Goal: Task Accomplishment & Management: Manage account settings

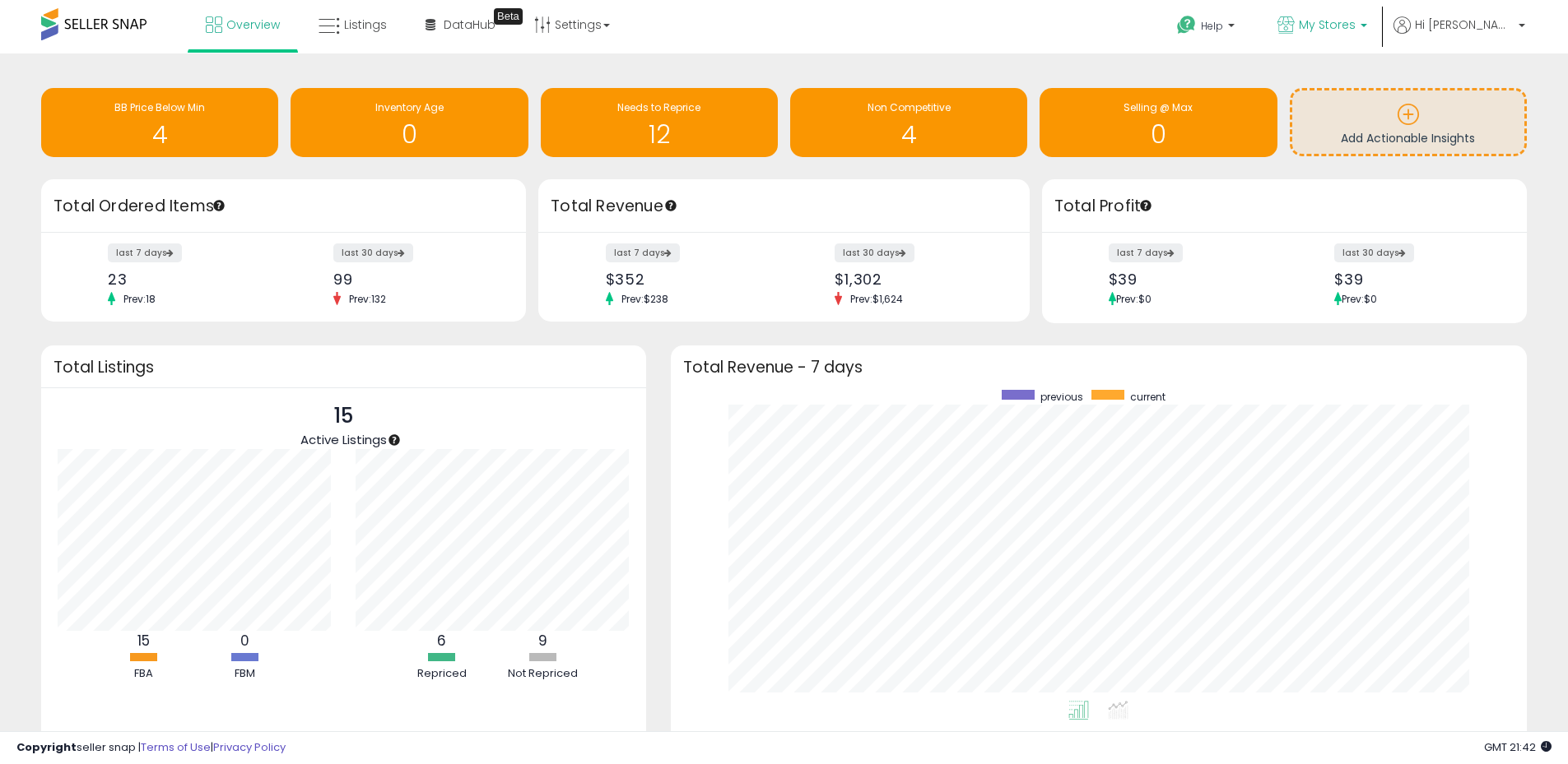
click at [1355, 28] on span "My Stores" at bounding box center [1327, 25] width 57 height 17
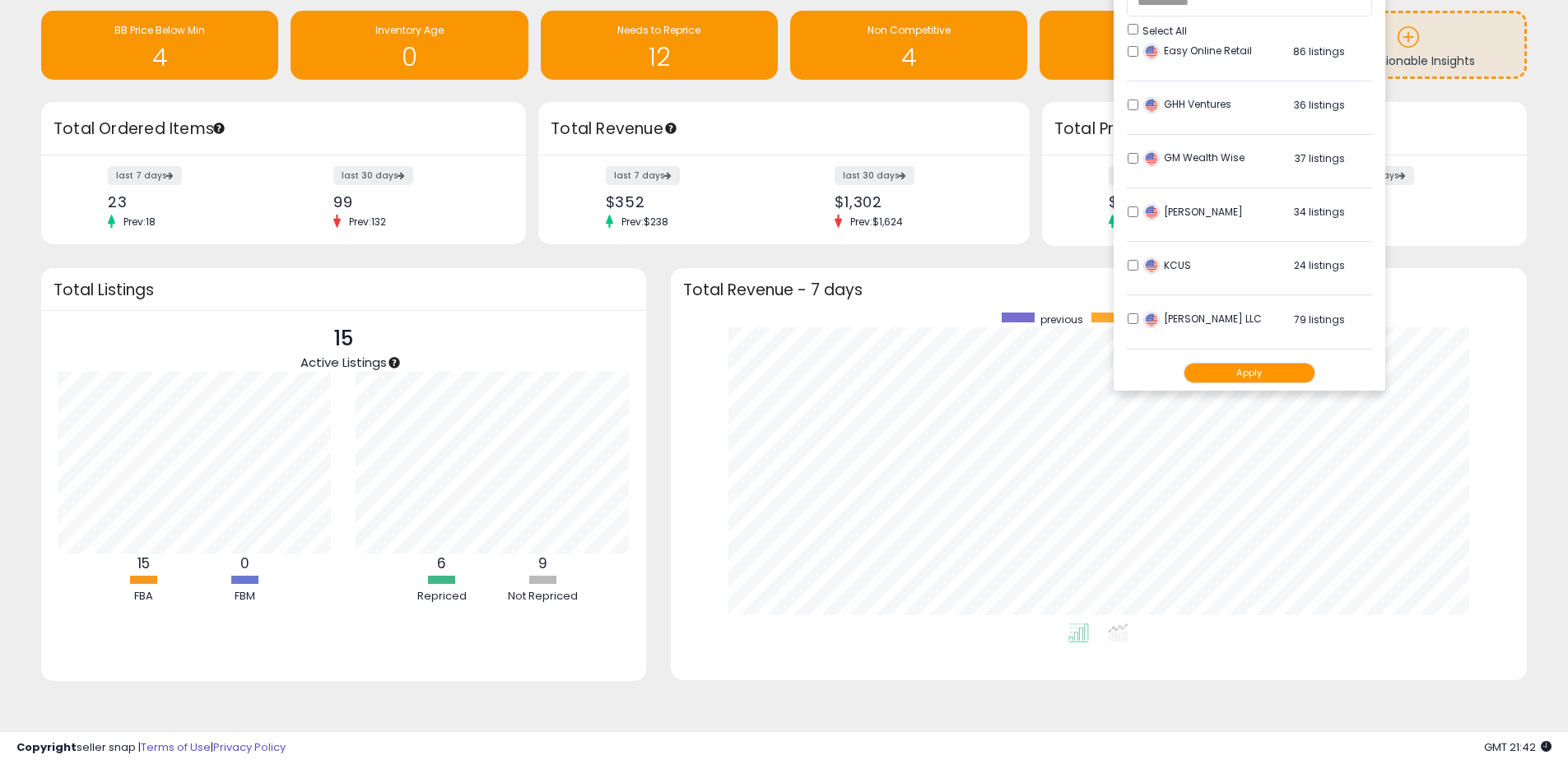
scroll to position [264, 0]
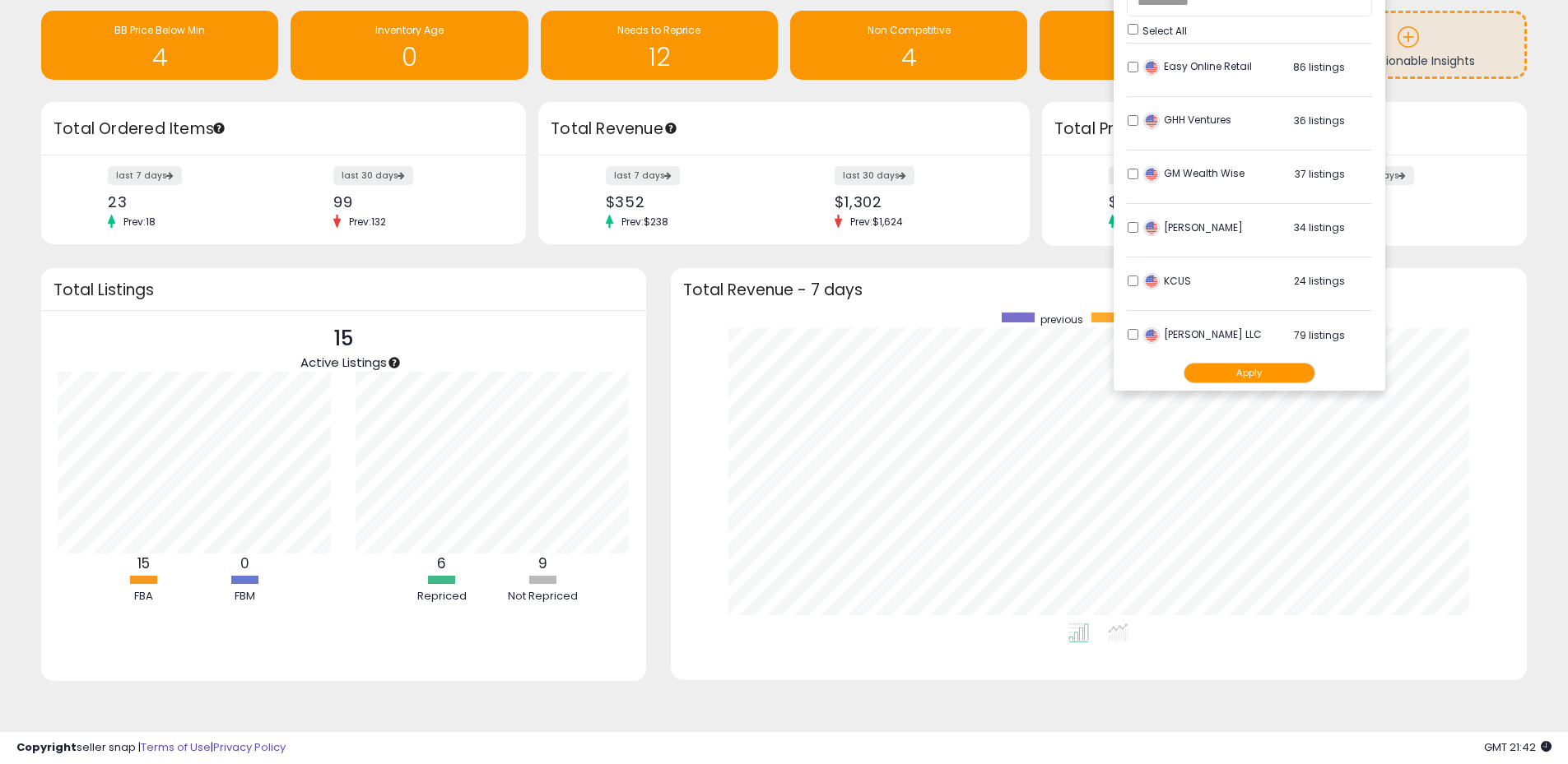
click at [1270, 372] on button "Apply" at bounding box center [1249, 373] width 131 height 21
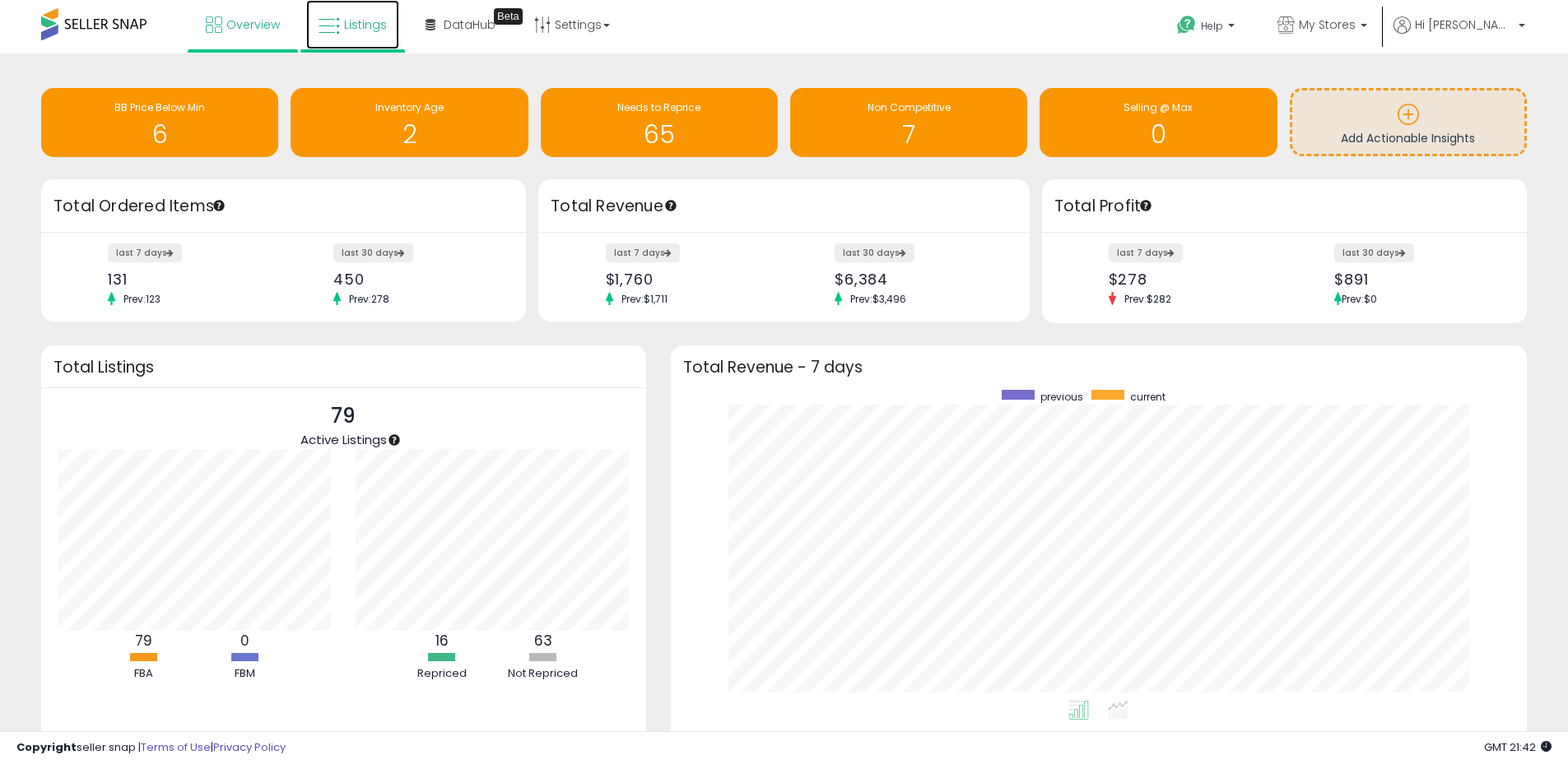
click at [350, 28] on span "Listings" at bounding box center [366, 25] width 43 height 17
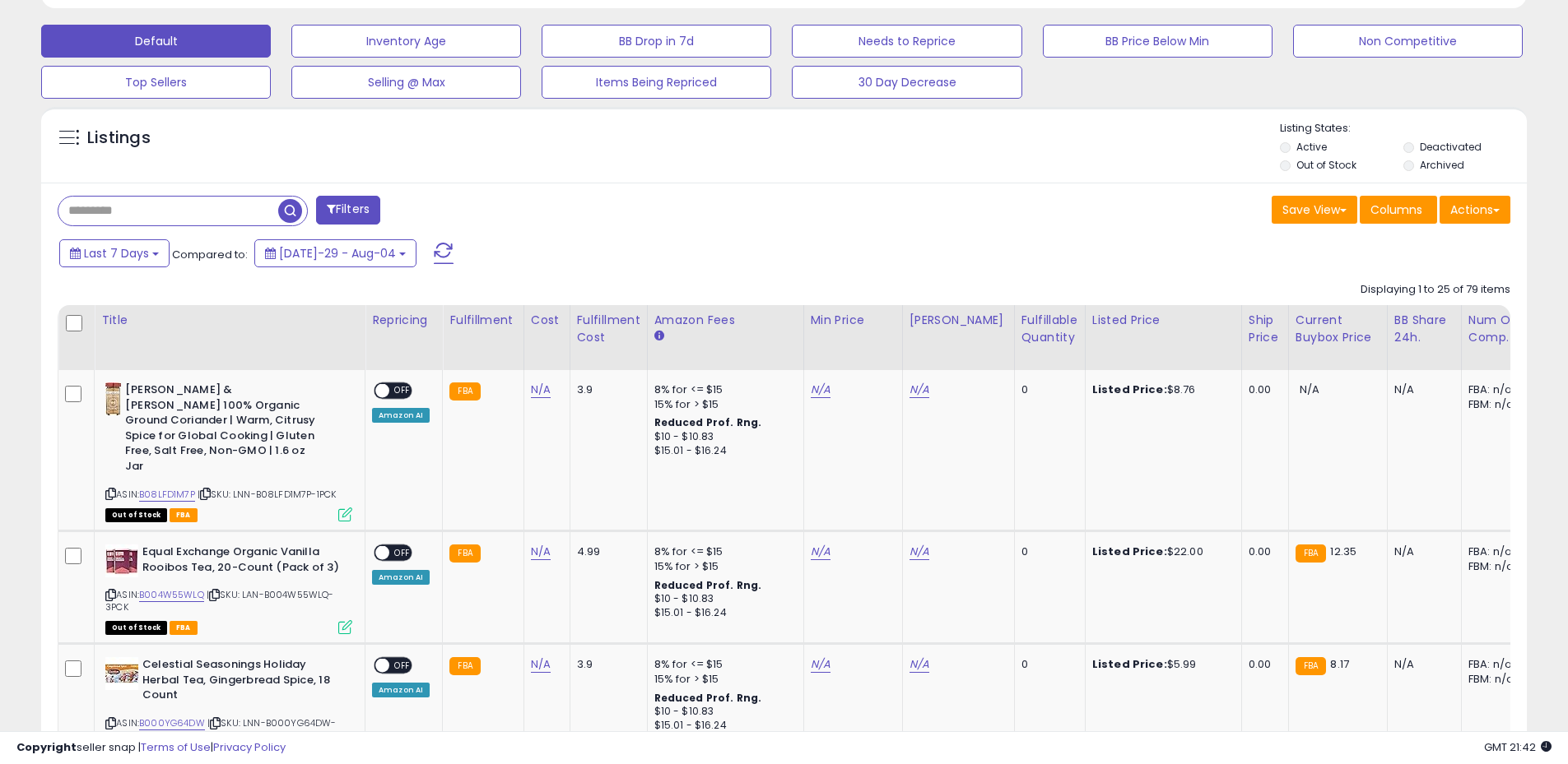
scroll to position [337, 862]
click at [158, 212] on input "text" at bounding box center [168, 211] width 219 height 29
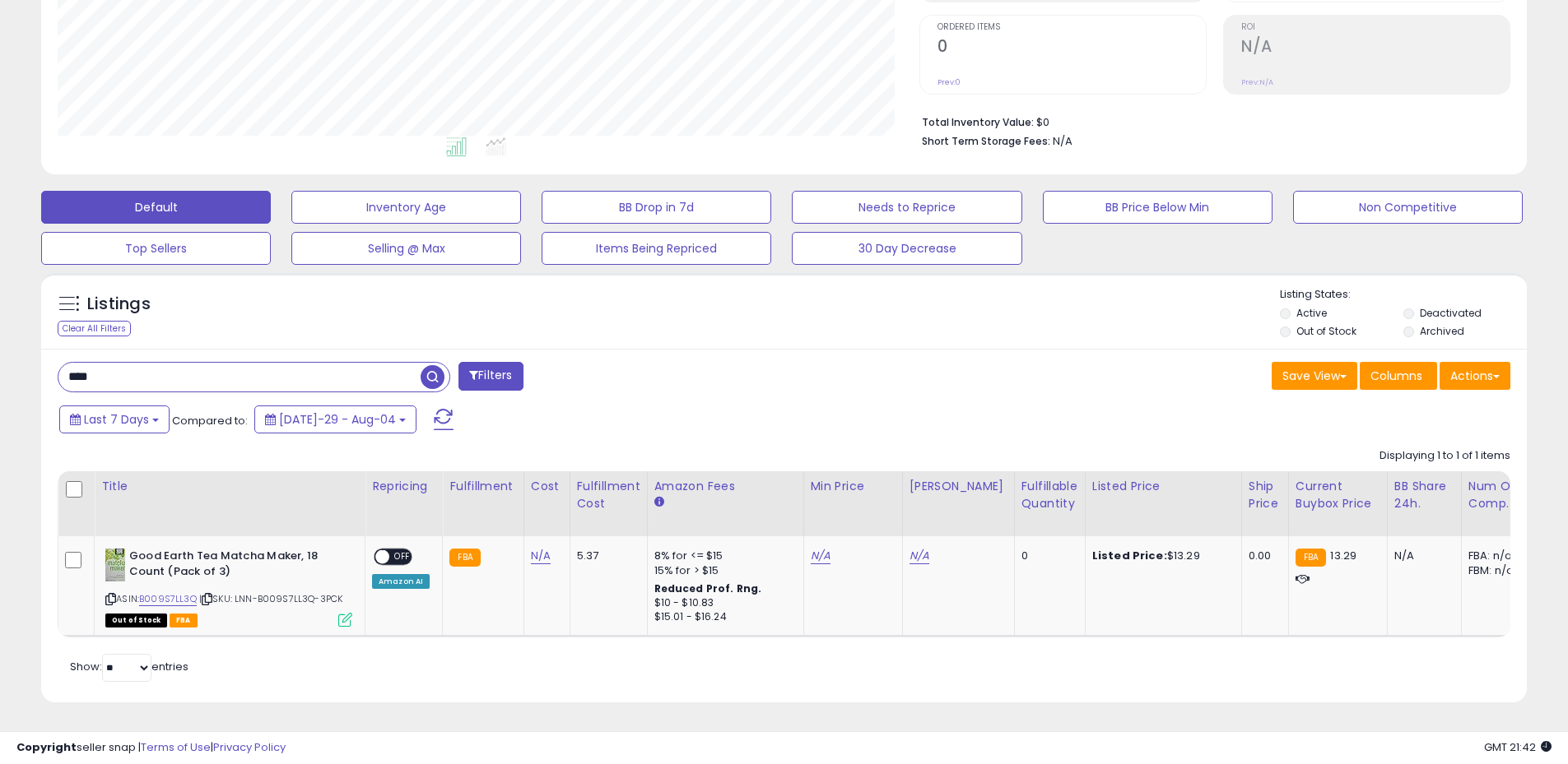
click at [164, 369] on input "****" at bounding box center [239, 377] width 362 height 29
click at [448, 372] on span at bounding box center [434, 377] width 29 height 29
click at [433, 368] on span "button" at bounding box center [431, 377] width 23 height 23
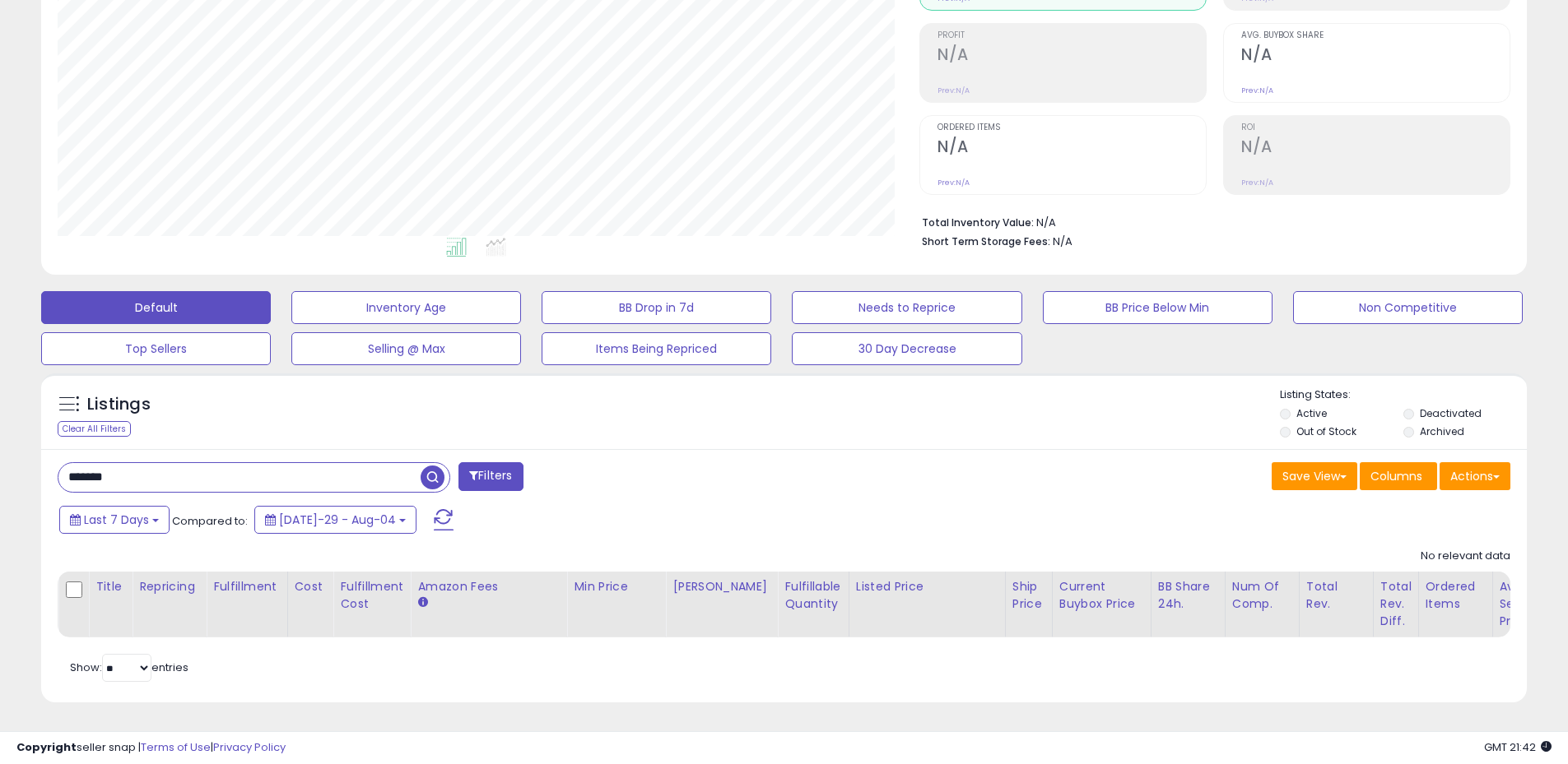
click at [1414, 406] on li "Deactivated" at bounding box center [1463, 414] width 121 height 18
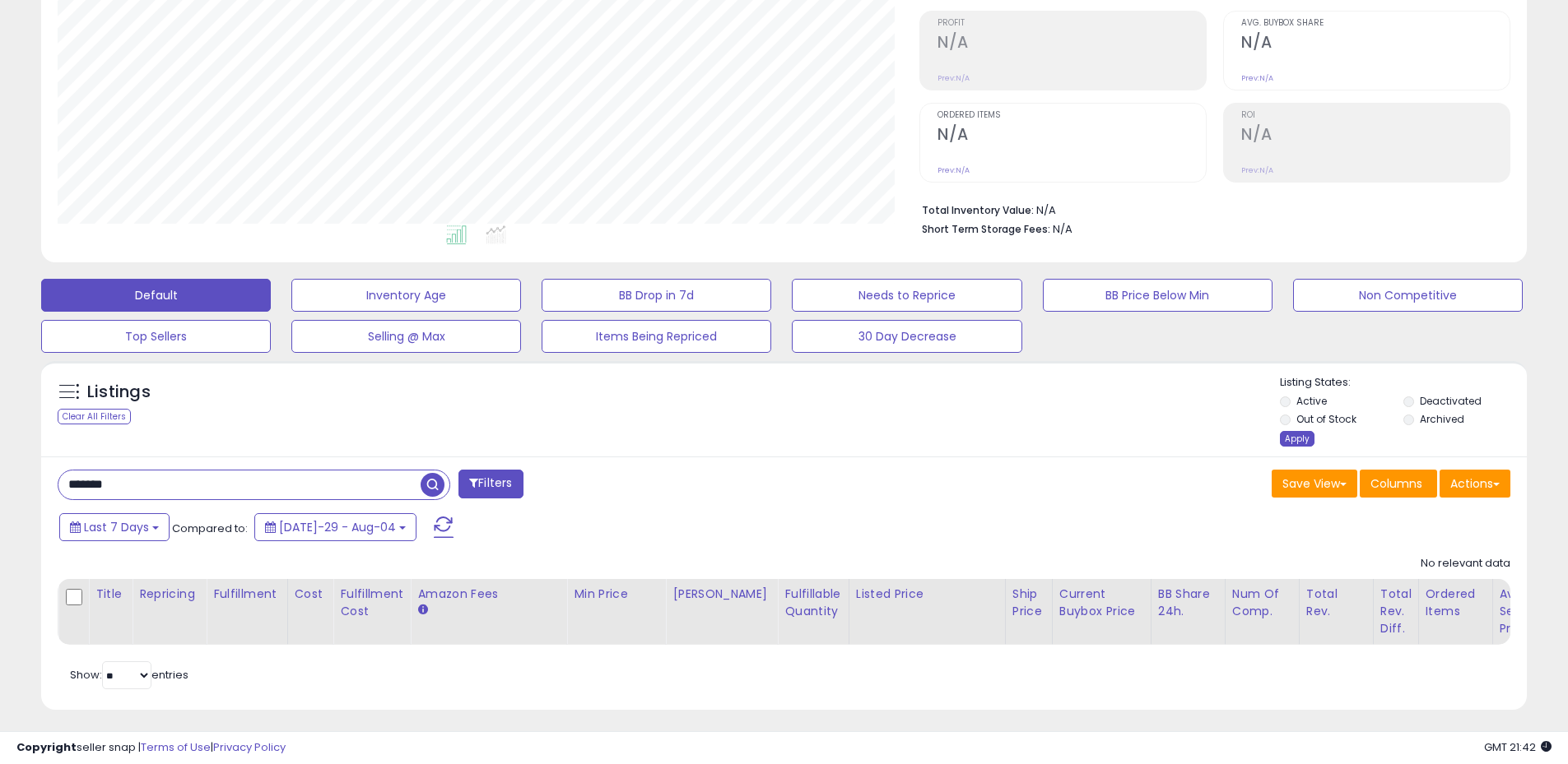
click at [1293, 440] on div "Apply" at bounding box center [1297, 439] width 35 height 16
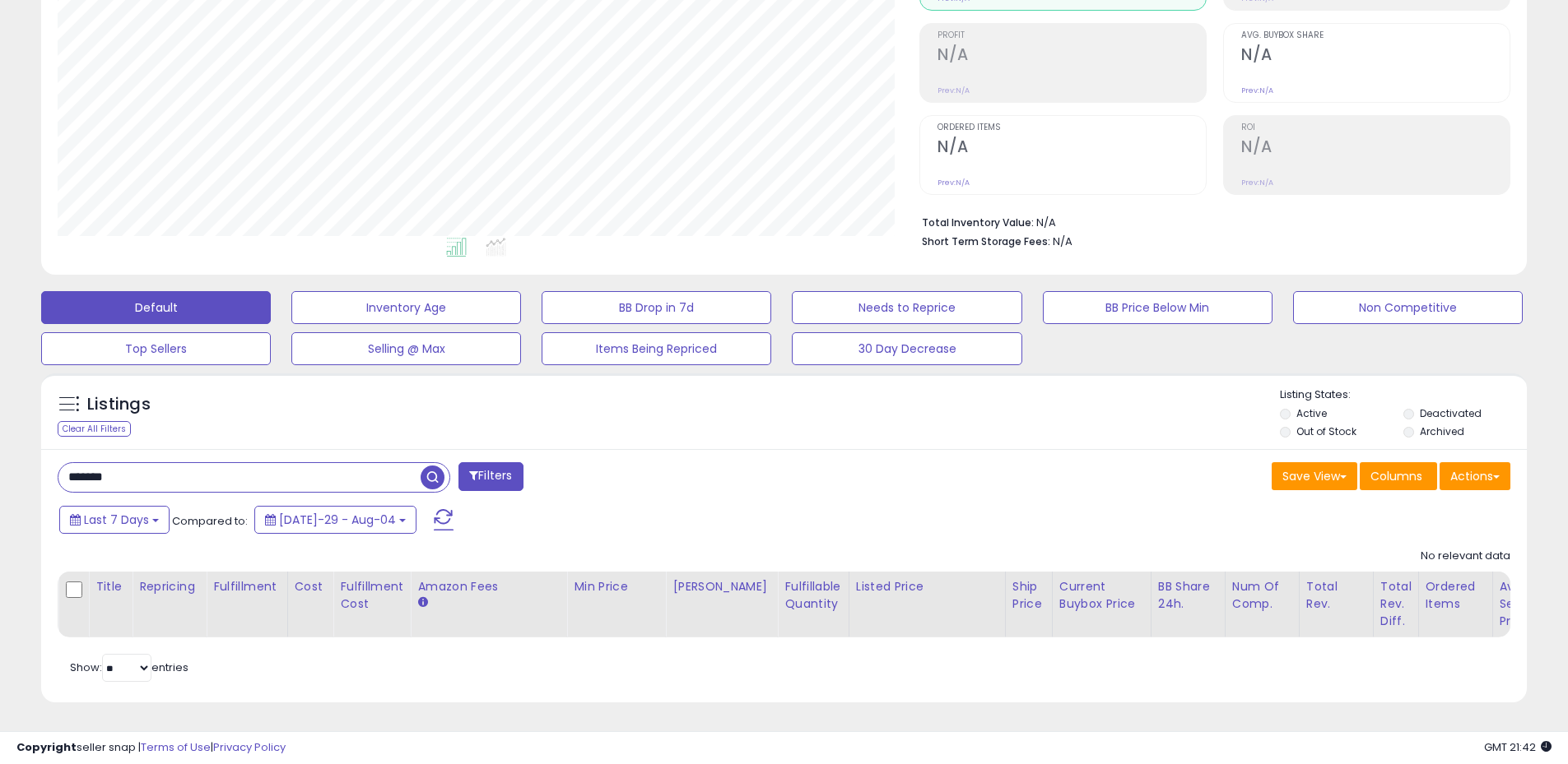
click at [437, 469] on span "button" at bounding box center [431, 477] width 23 height 23
drag, startPoint x: 233, startPoint y: 471, endPoint x: 98, endPoint y: 476, distance: 135.1
click at [98, 476] on input "*******" at bounding box center [239, 477] width 362 height 29
type input "****"
click at [423, 466] on span "button" at bounding box center [431, 477] width 23 height 23
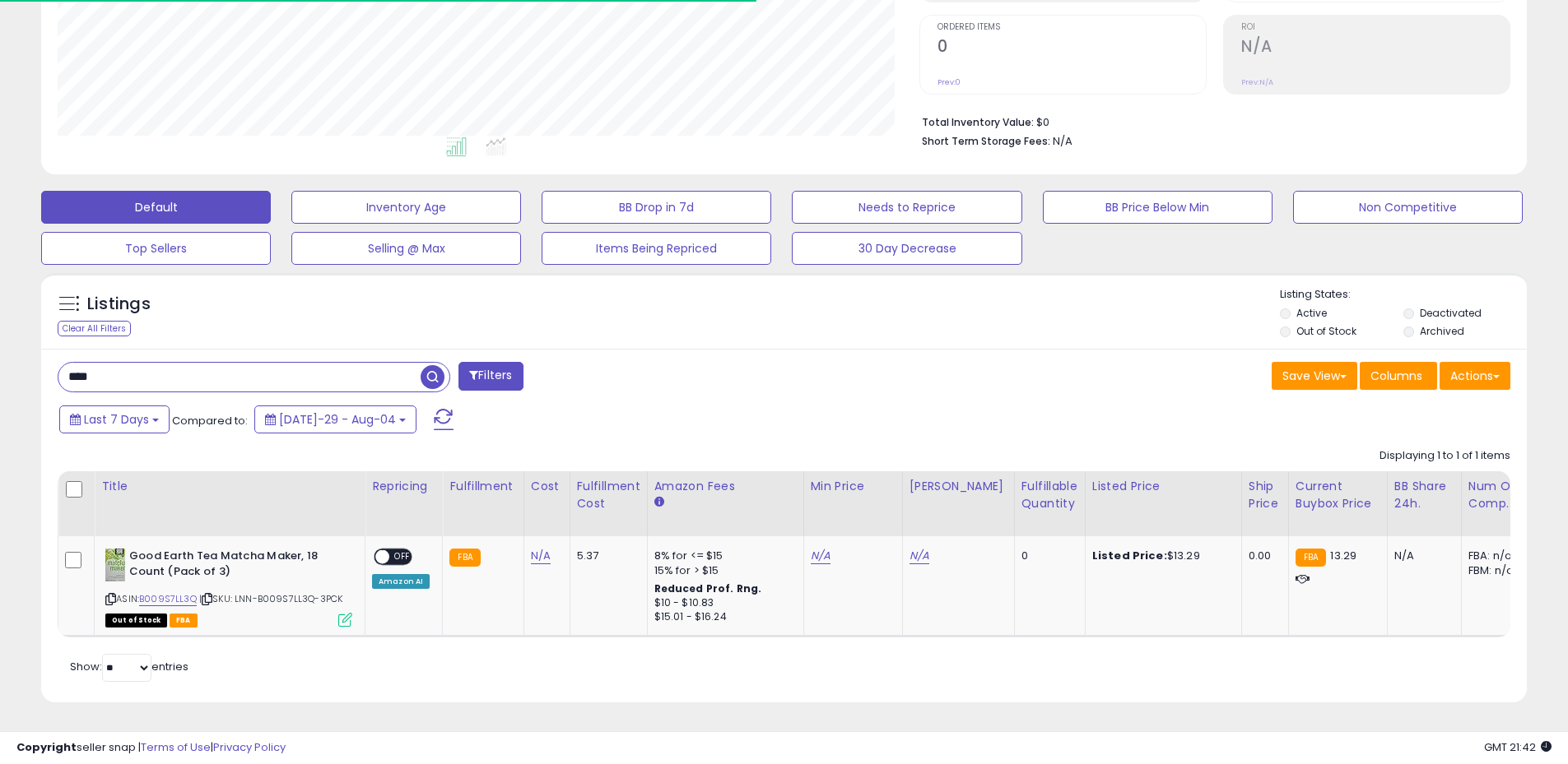
scroll to position [0, 0]
click at [1415, 324] on li "Archived" at bounding box center [1463, 333] width 121 height 18
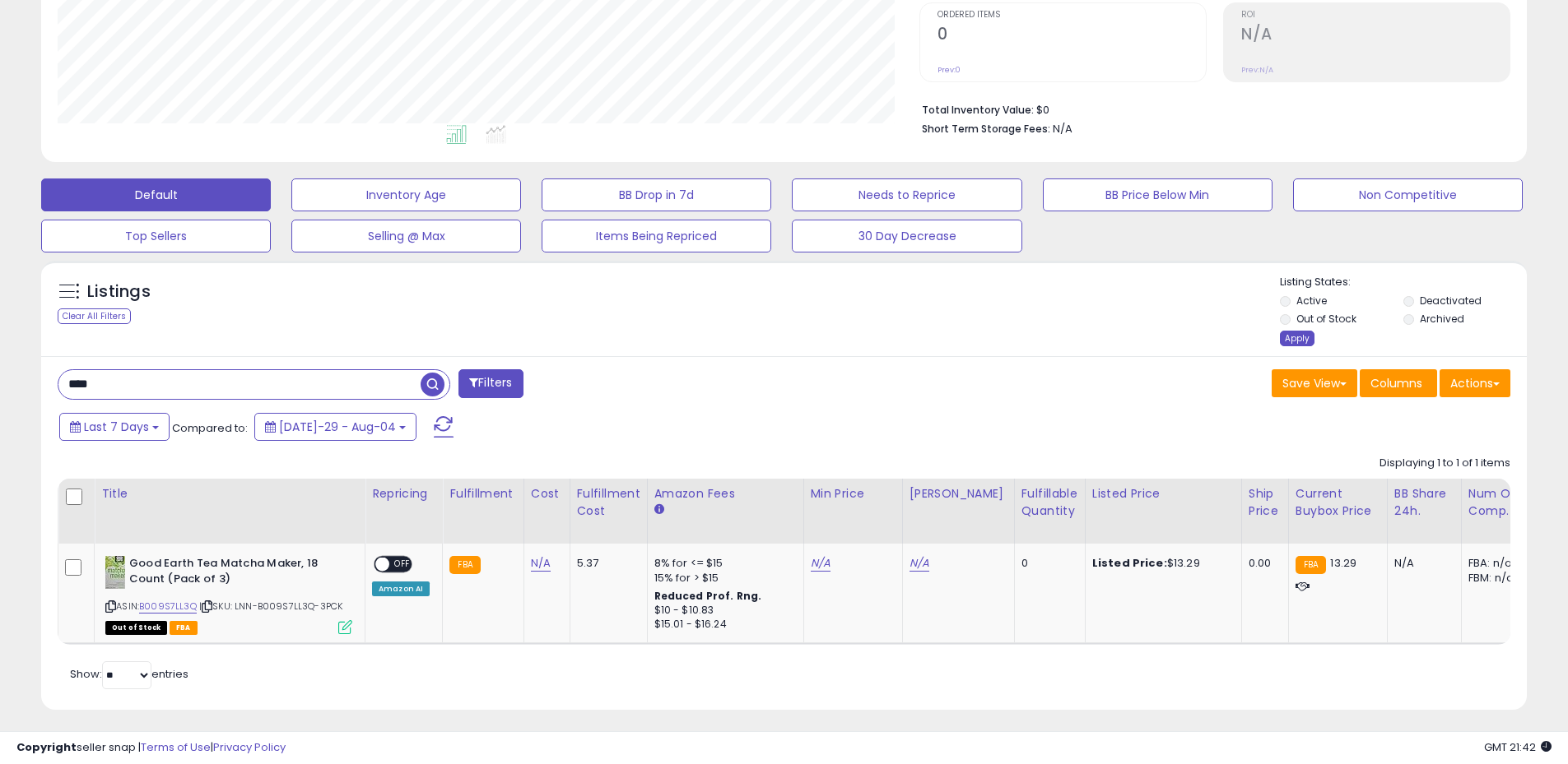
click at [1293, 344] on div "Apply" at bounding box center [1297, 338] width 35 height 16
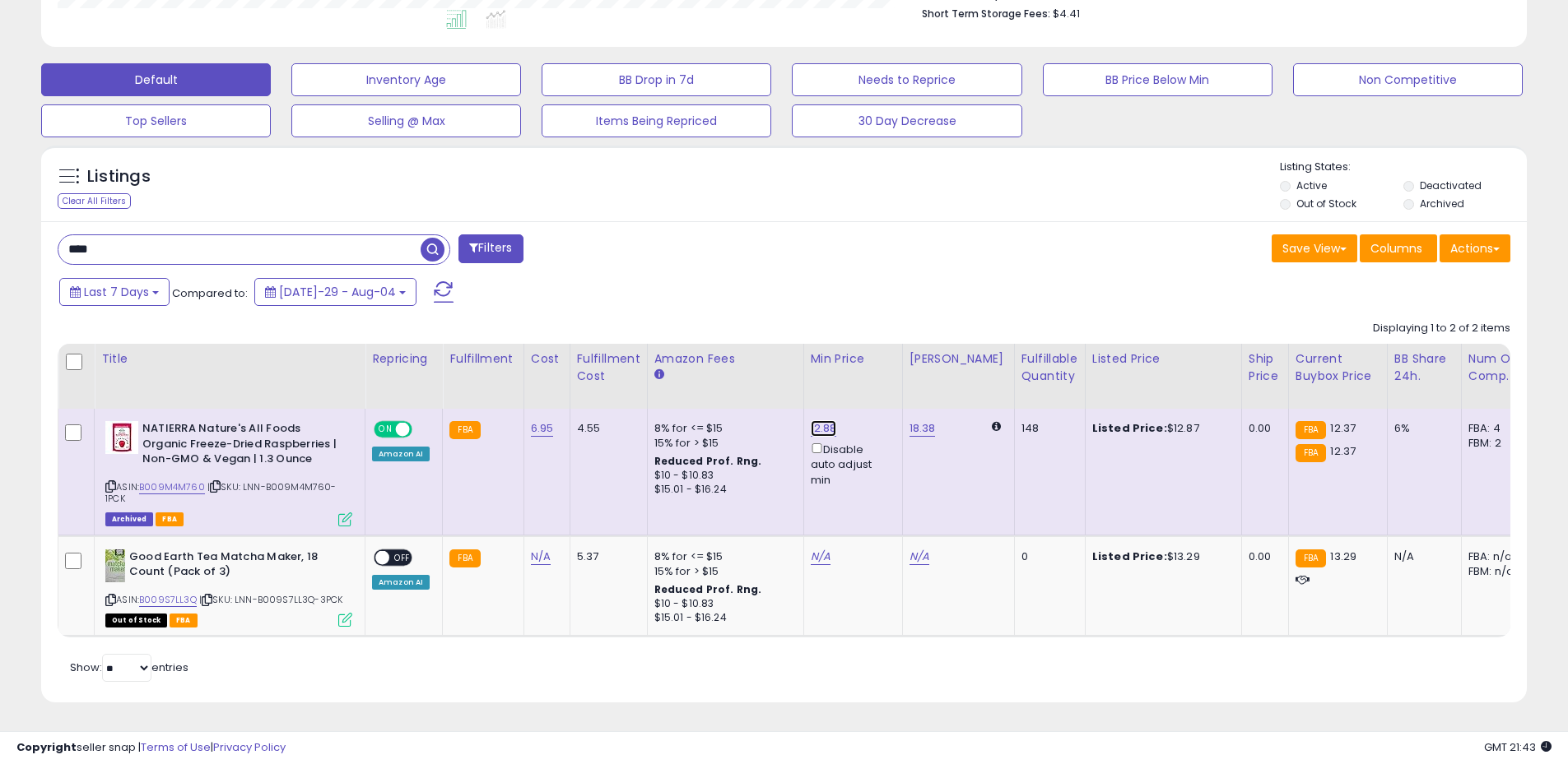
click at [817, 420] on link "12.88" at bounding box center [823, 428] width 26 height 17
drag, startPoint x: 756, startPoint y: 367, endPoint x: 724, endPoint y: 369, distance: 32.1
click at [724, 369] on input "*****" at bounding box center [771, 372] width 146 height 28
type input "*****"
click at [878, 276] on div "Last 7 Days Compared to: [DATE]-29 - Aug-04" at bounding box center [600, 293] width 1090 height 37
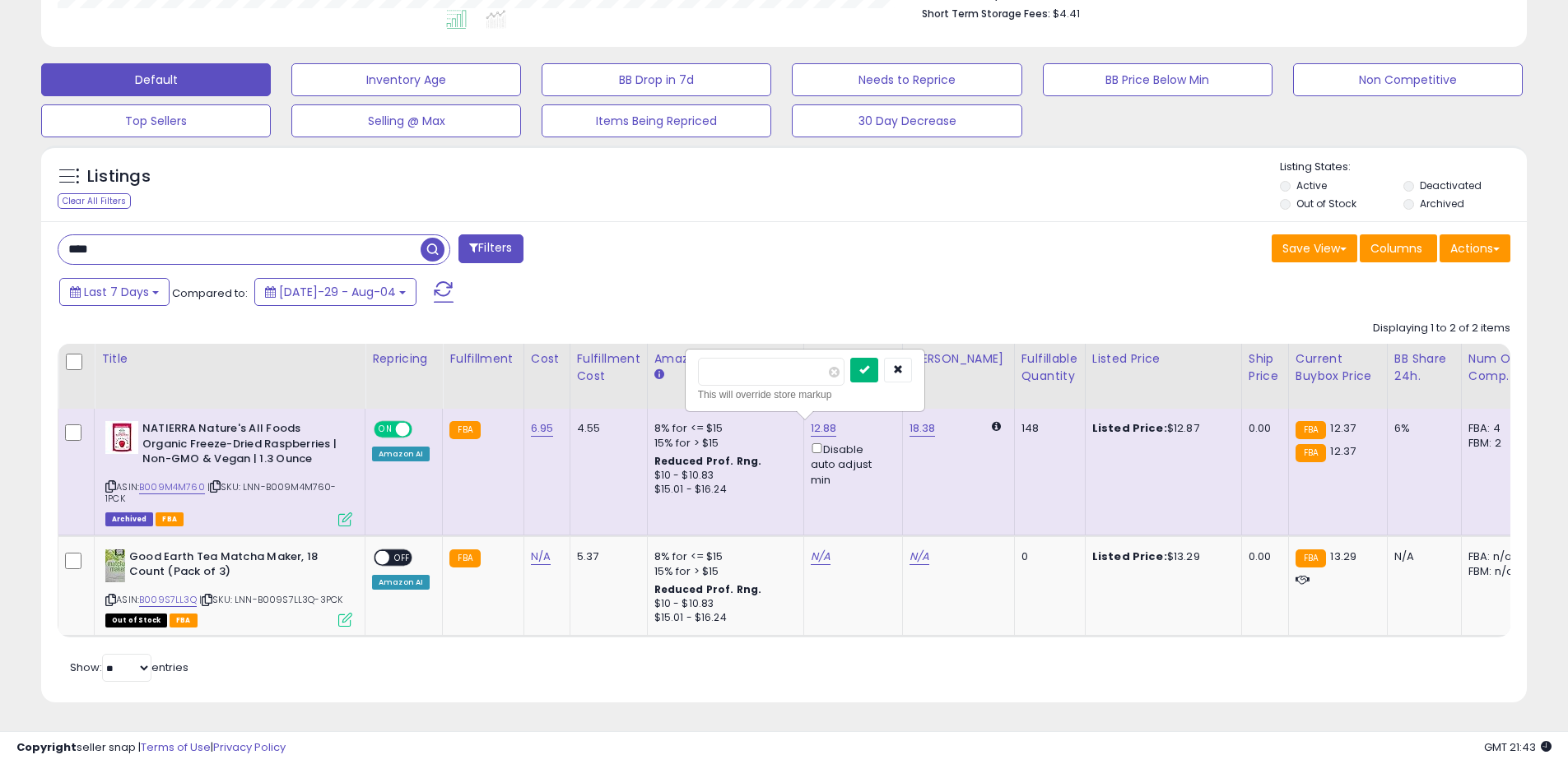
click at [878, 358] on button "submit" at bounding box center [864, 370] width 28 height 24
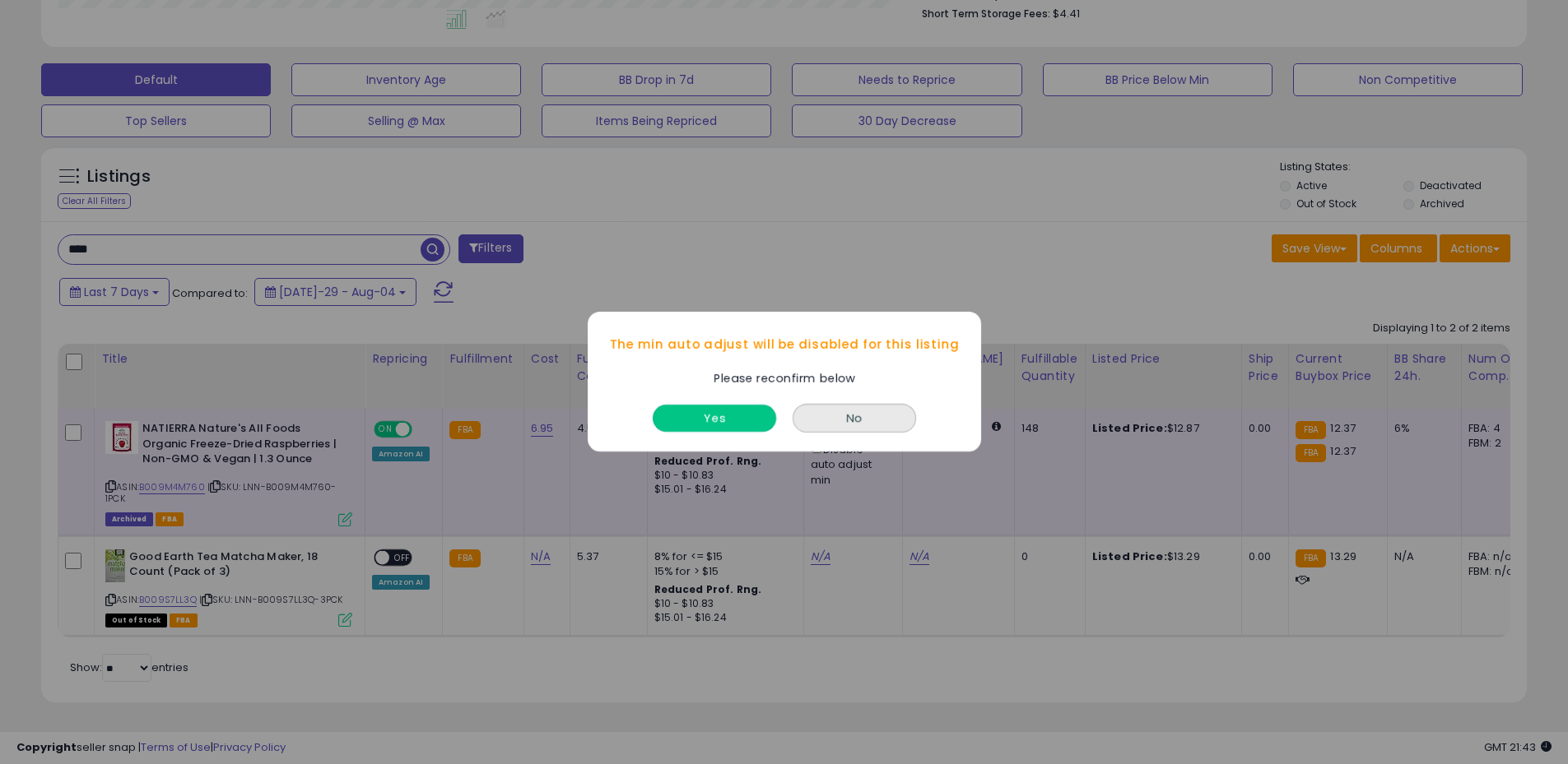
click at [743, 427] on button "Yes" at bounding box center [715, 419] width 124 height 27
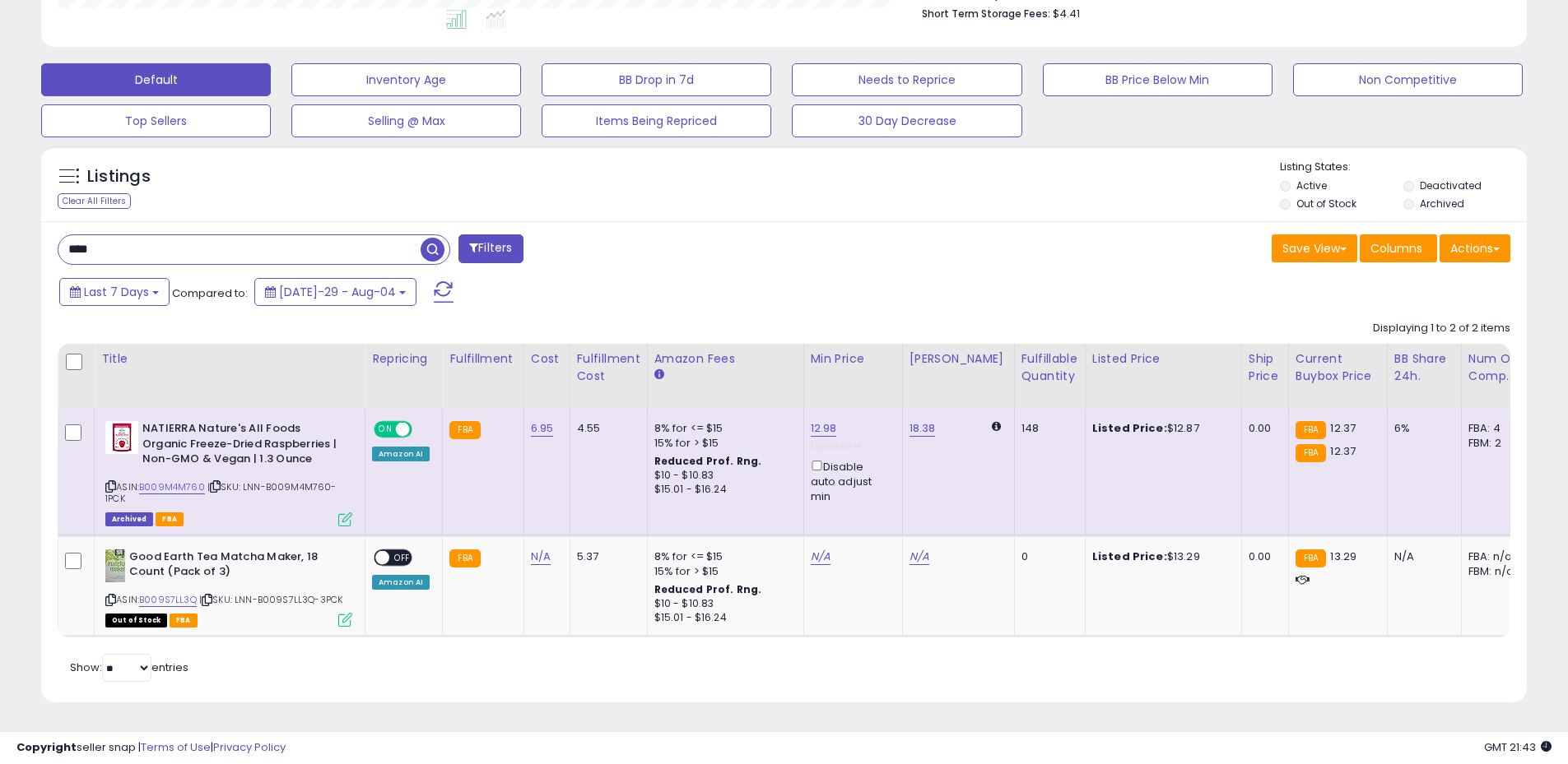
click at [887, 282] on div "Last 7 Days Compared to: [DATE]-29 - Aug-04" at bounding box center [600, 293] width 1090 height 37
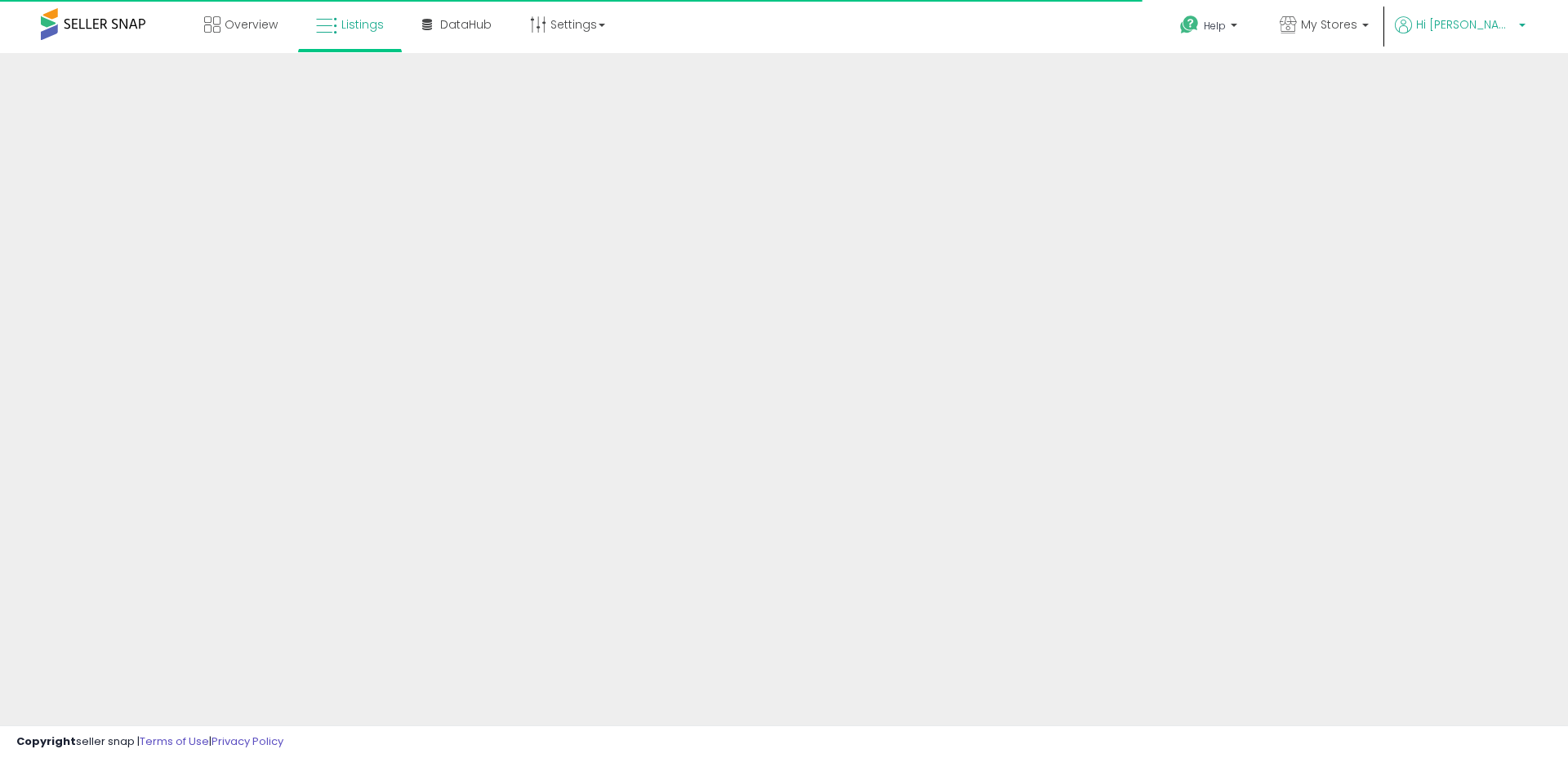
click at [1466, 30] on span "Hi [PERSON_NAME]" at bounding box center [1465, 25] width 98 height 17
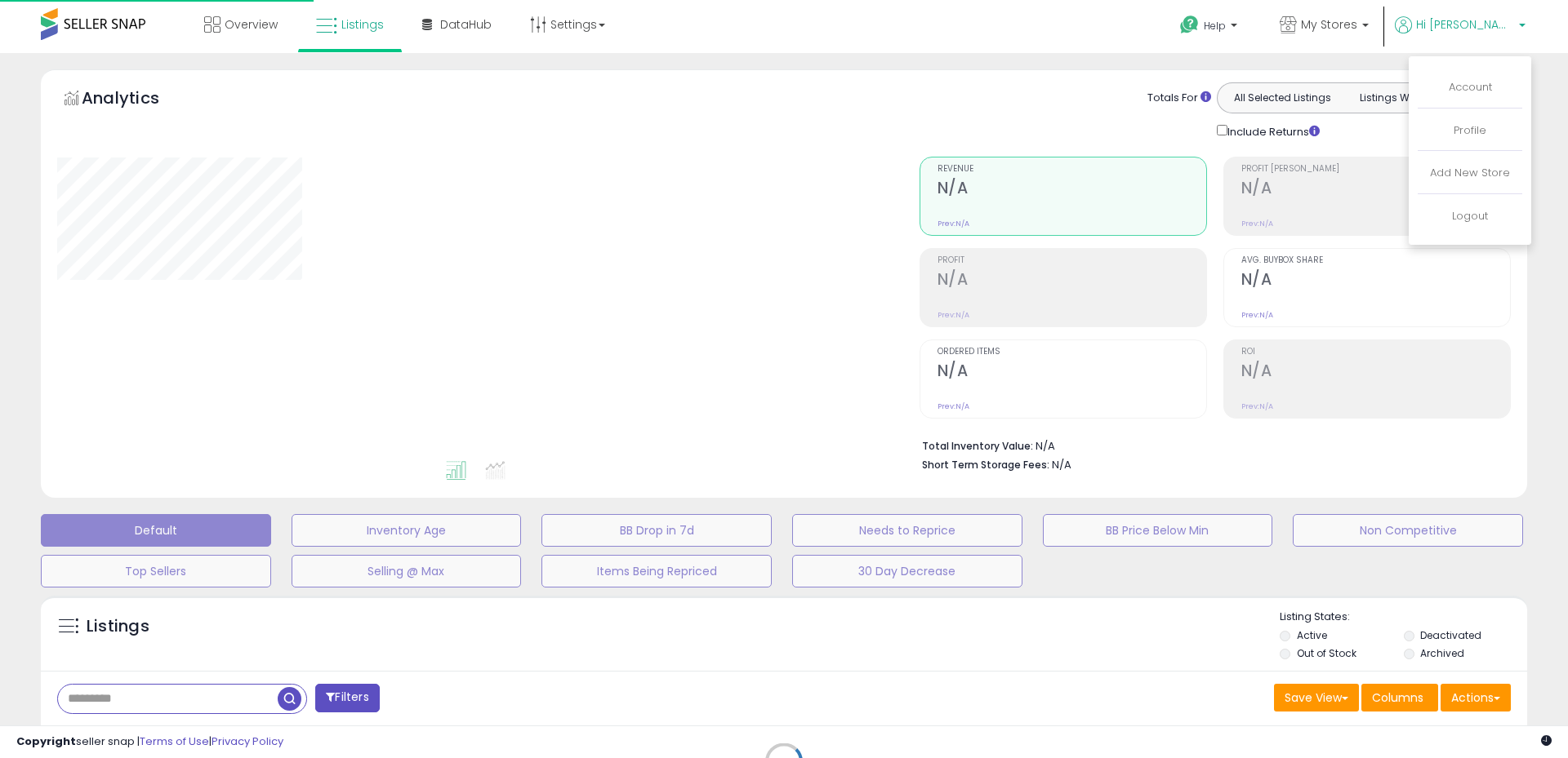
click at [1357, 20] on span "My Stores" at bounding box center [1329, 25] width 57 height 17
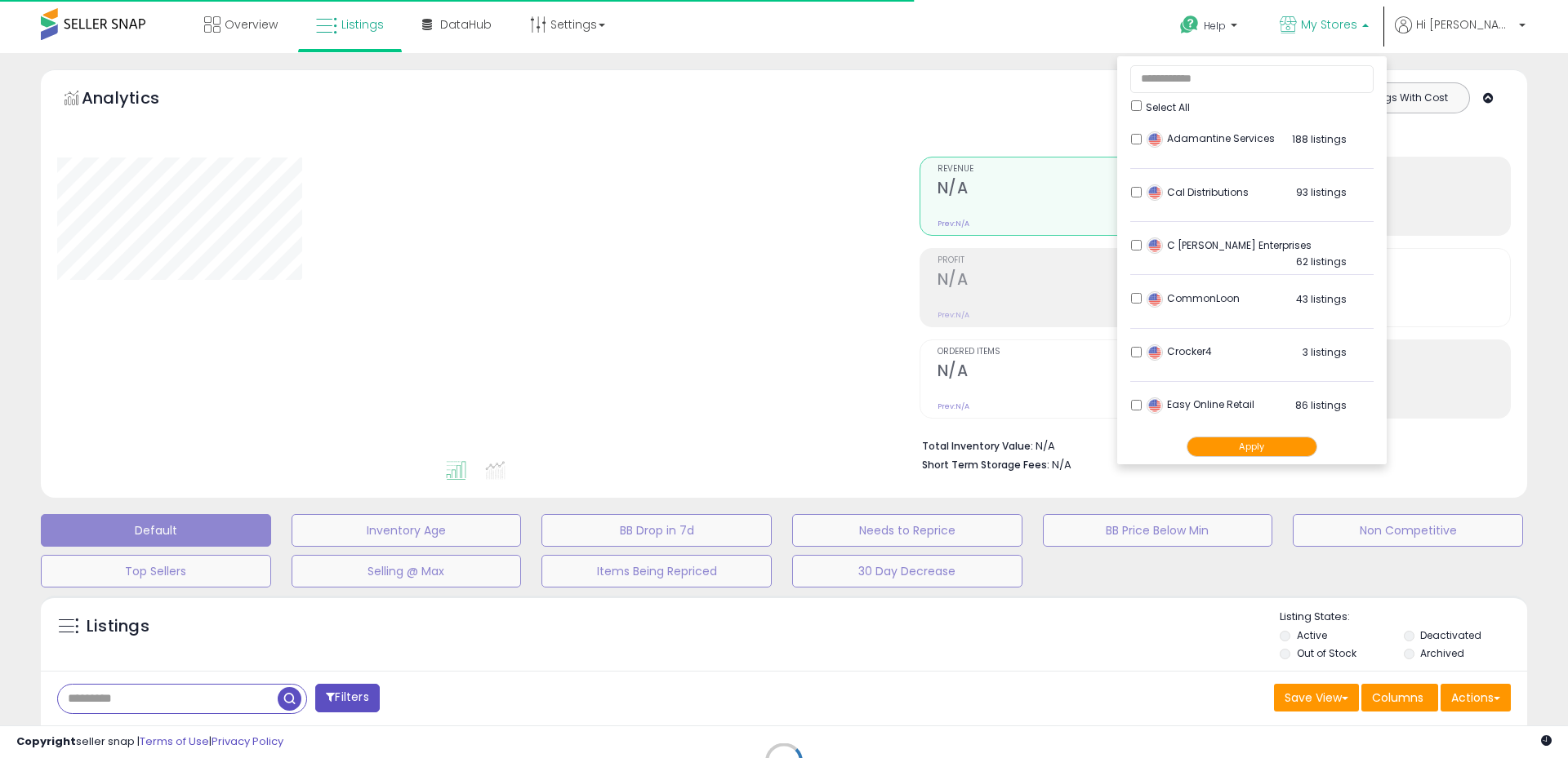
type input "****"
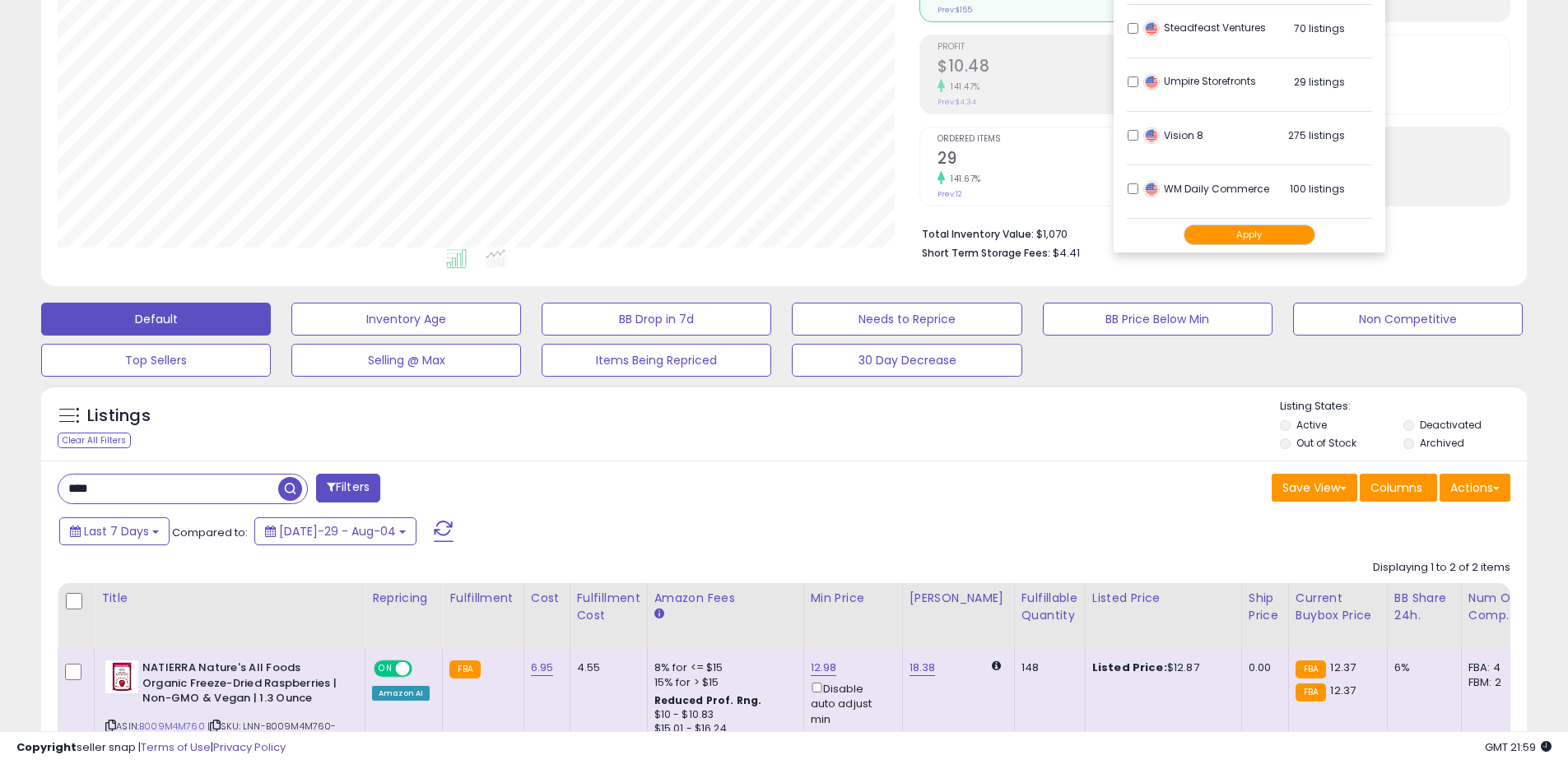
scroll to position [247, 0]
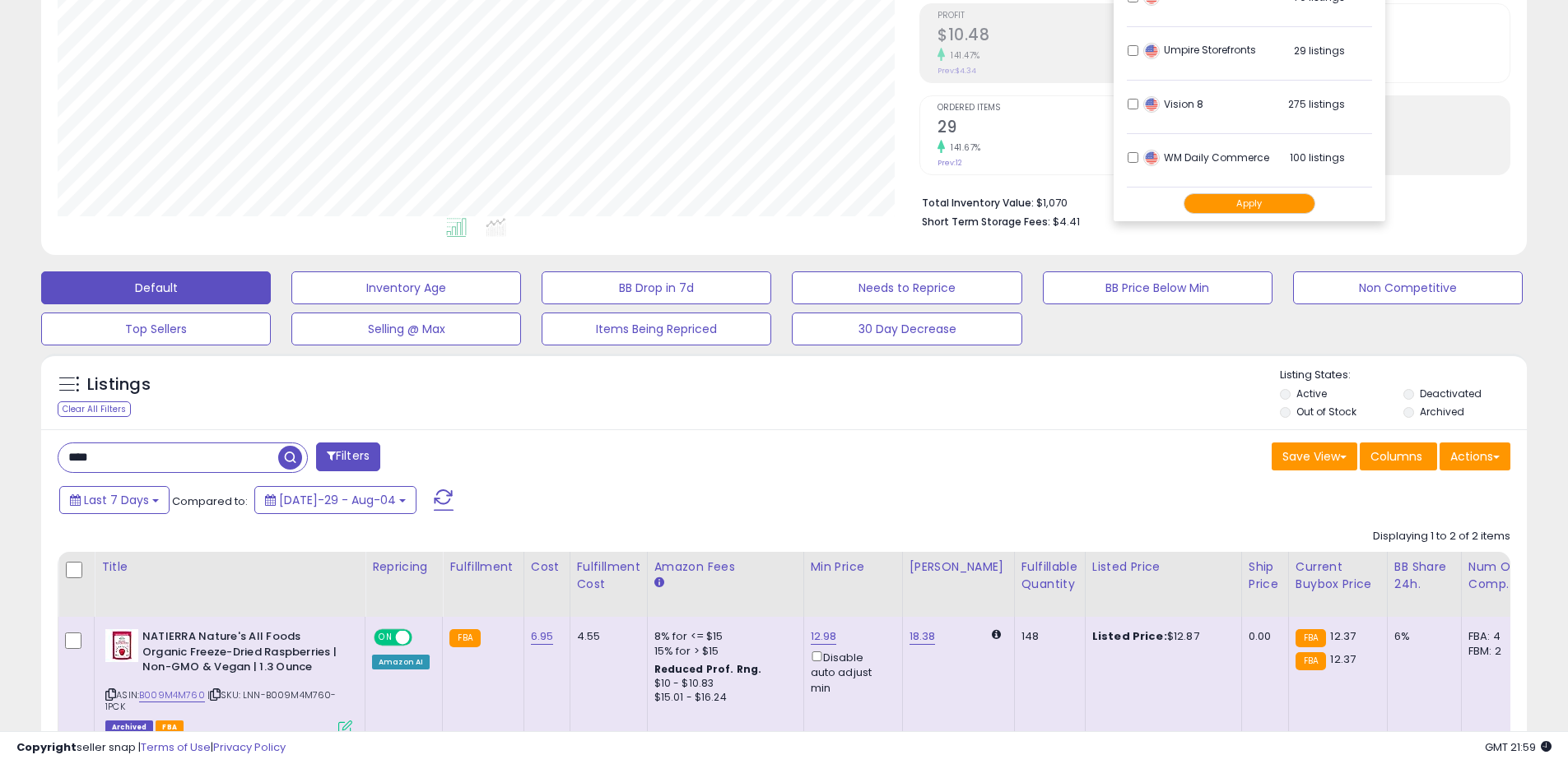
click at [1127, 489] on div "Last 7 Days Compared to: [DATE]-29 - Aug-04" at bounding box center [600, 502] width 1090 height 37
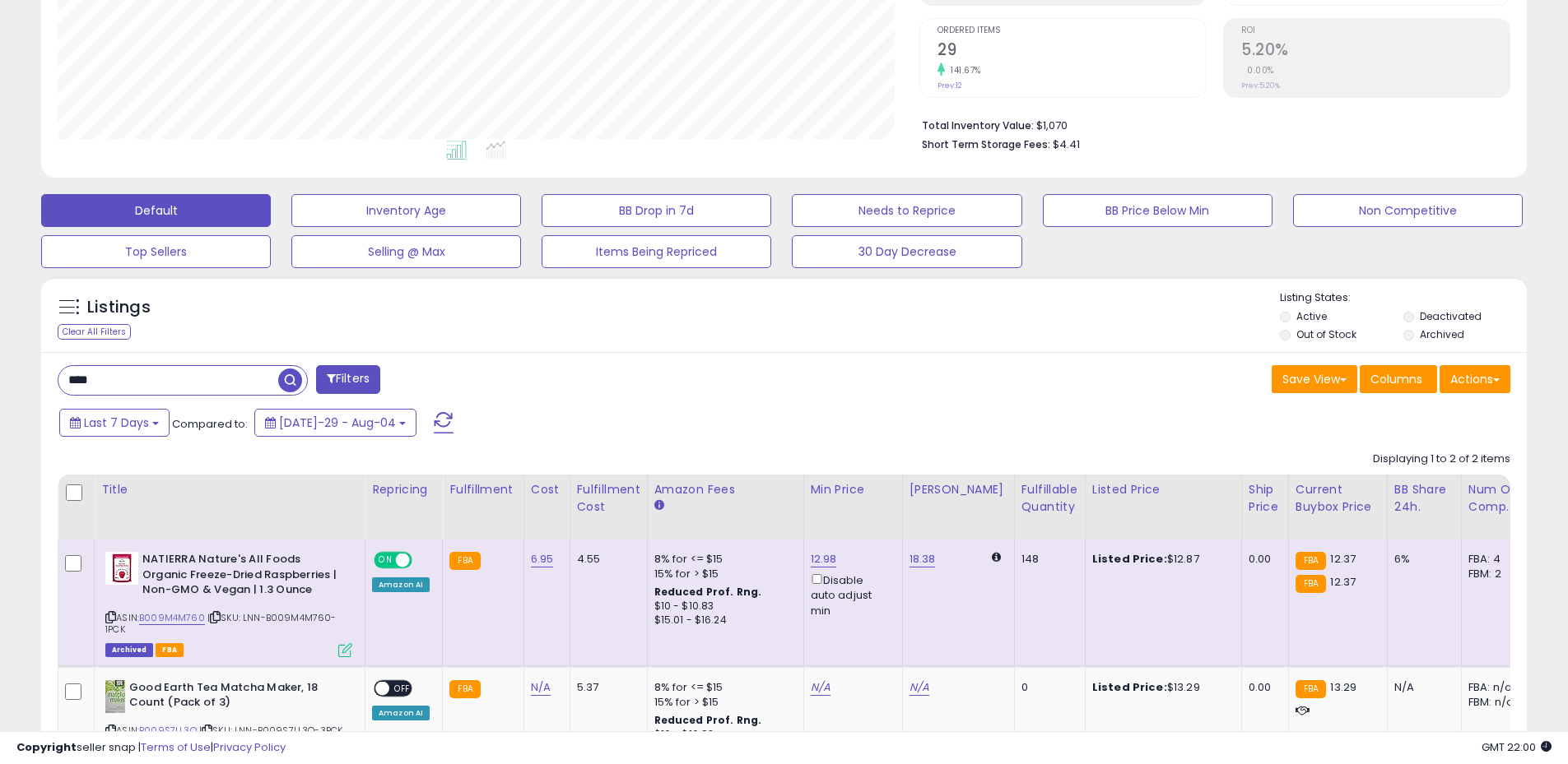
scroll to position [0, 0]
